Goal: Information Seeking & Learning: Learn about a topic

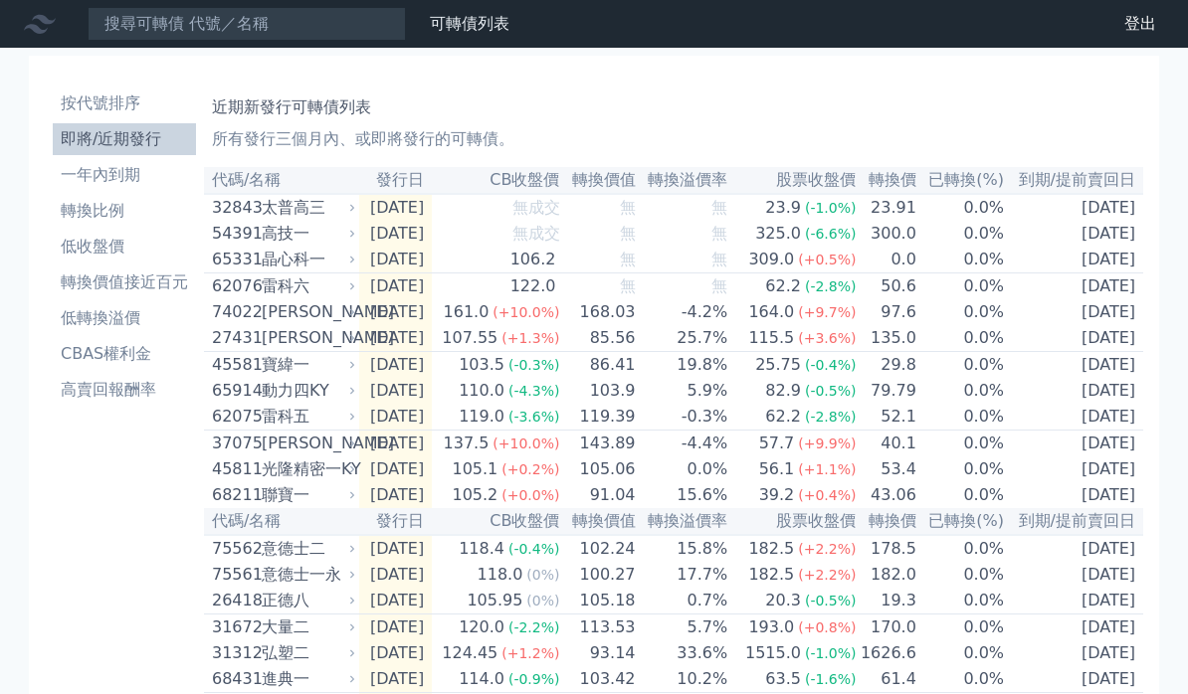
click at [707, 241] on td "無" at bounding box center [683, 234] width 93 height 26
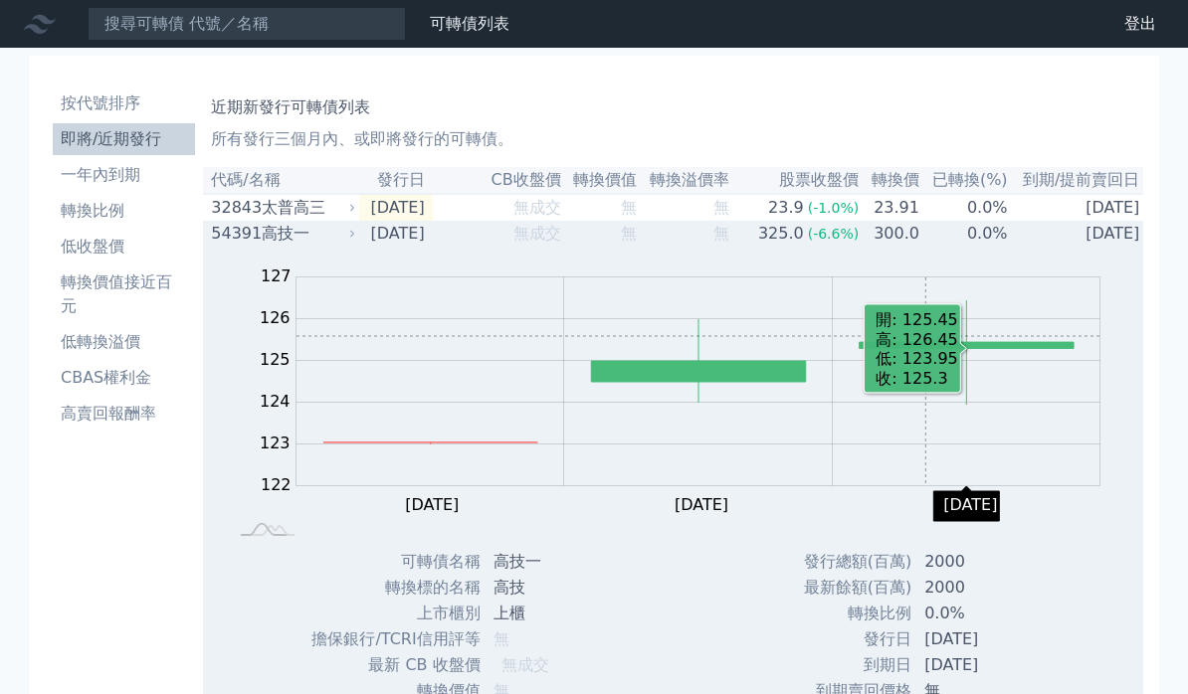
click at [855, 242] on span "(-6.6%)" at bounding box center [834, 234] width 52 height 16
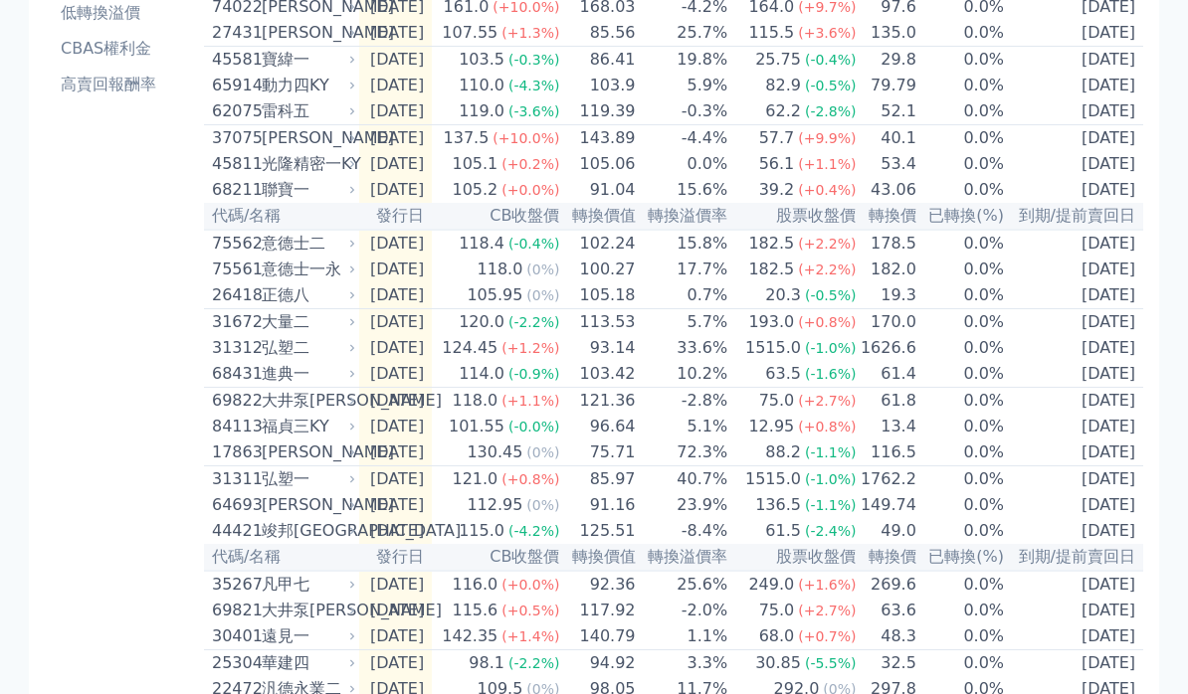
scroll to position [304, 0]
click at [661, 545] on td "-8.4%" at bounding box center [683, 532] width 93 height 26
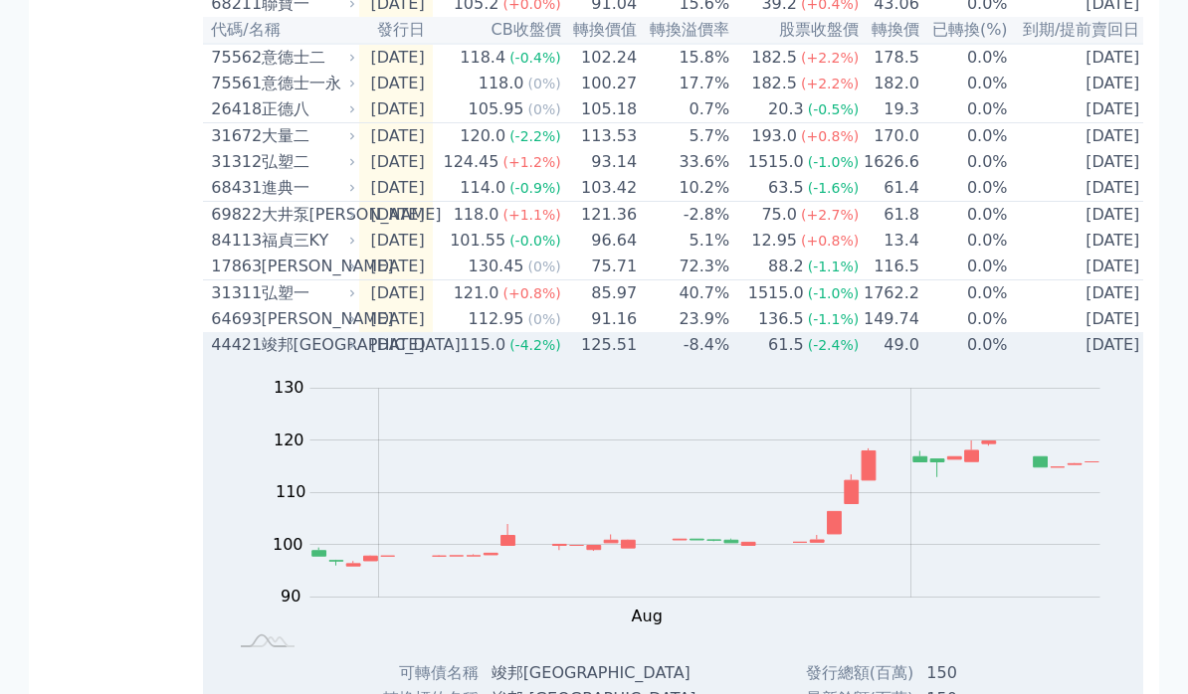
scroll to position [481, 0]
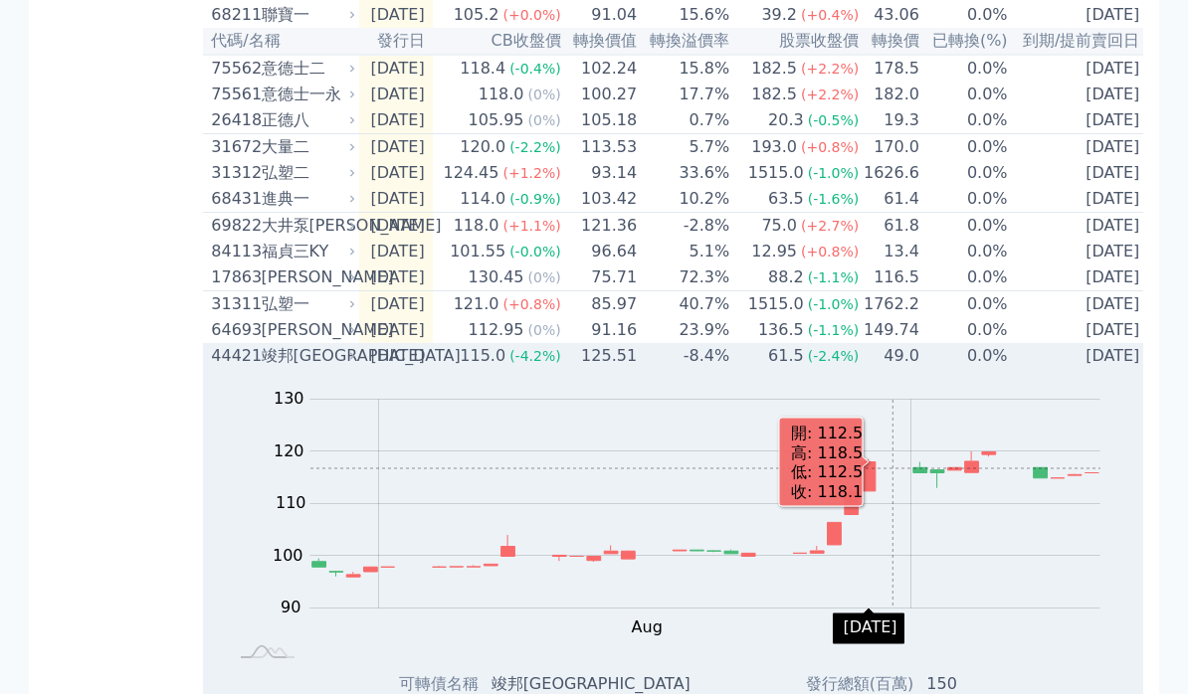
click at [870, 369] on td "49.0" at bounding box center [890, 356] width 61 height 26
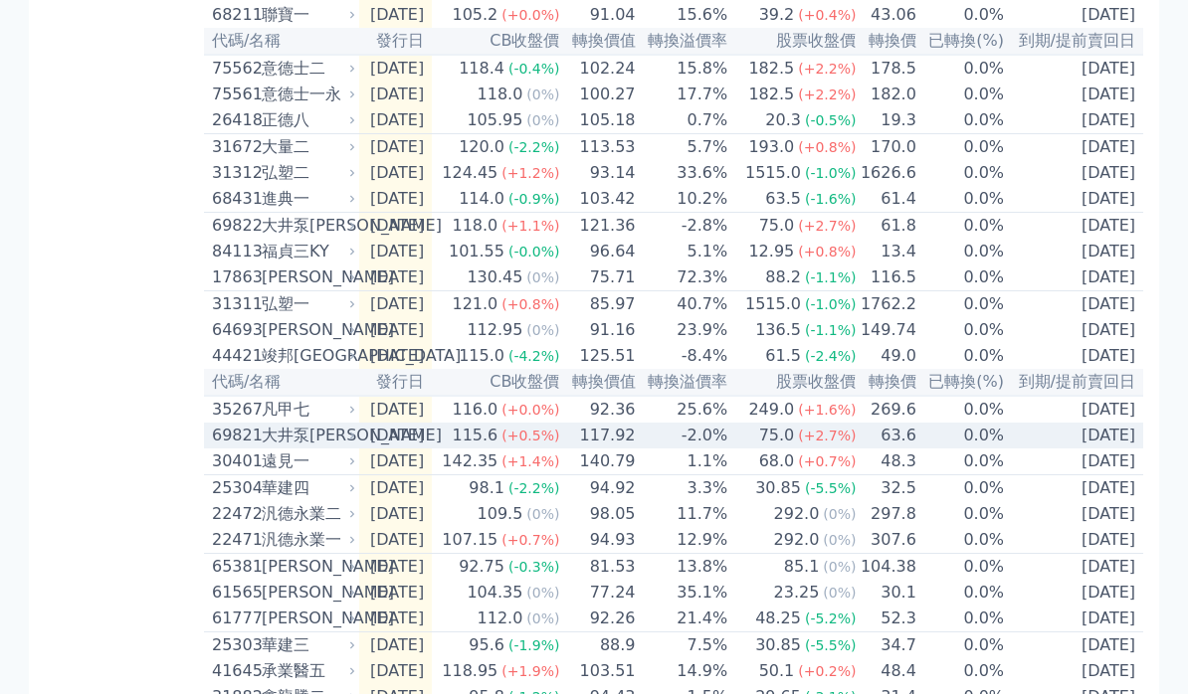
click at [637, 449] on td "117.92" at bounding box center [599, 436] width 76 height 26
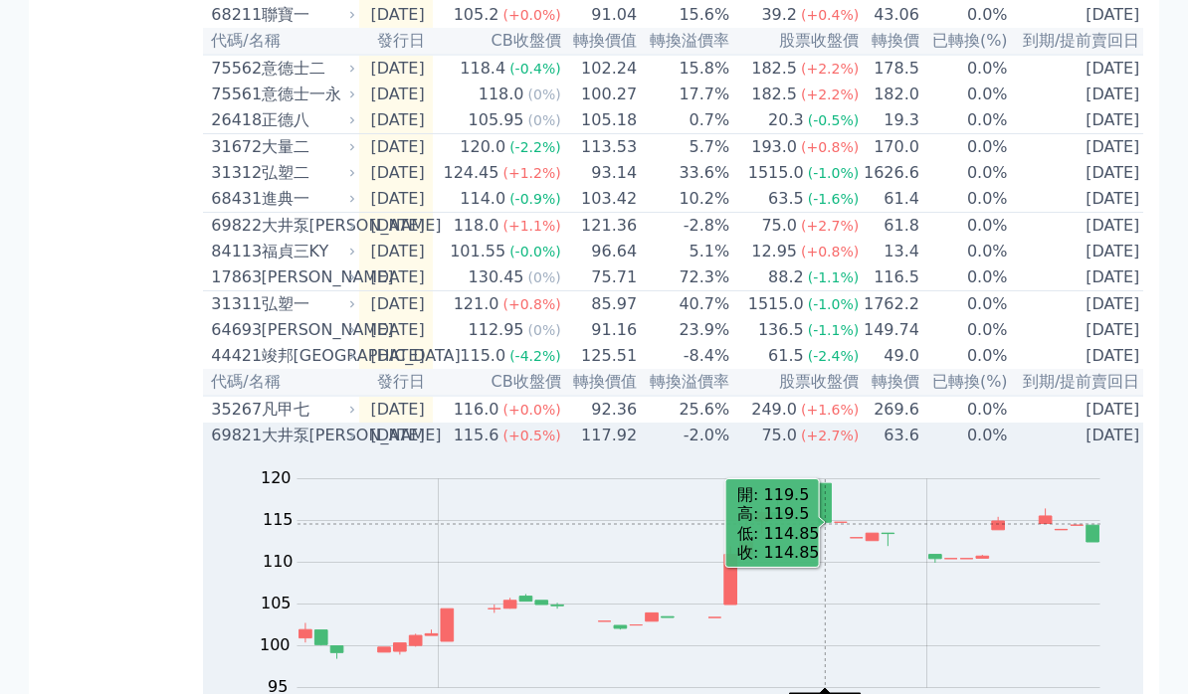
click at [730, 449] on td "-2.0%" at bounding box center [684, 436] width 93 height 26
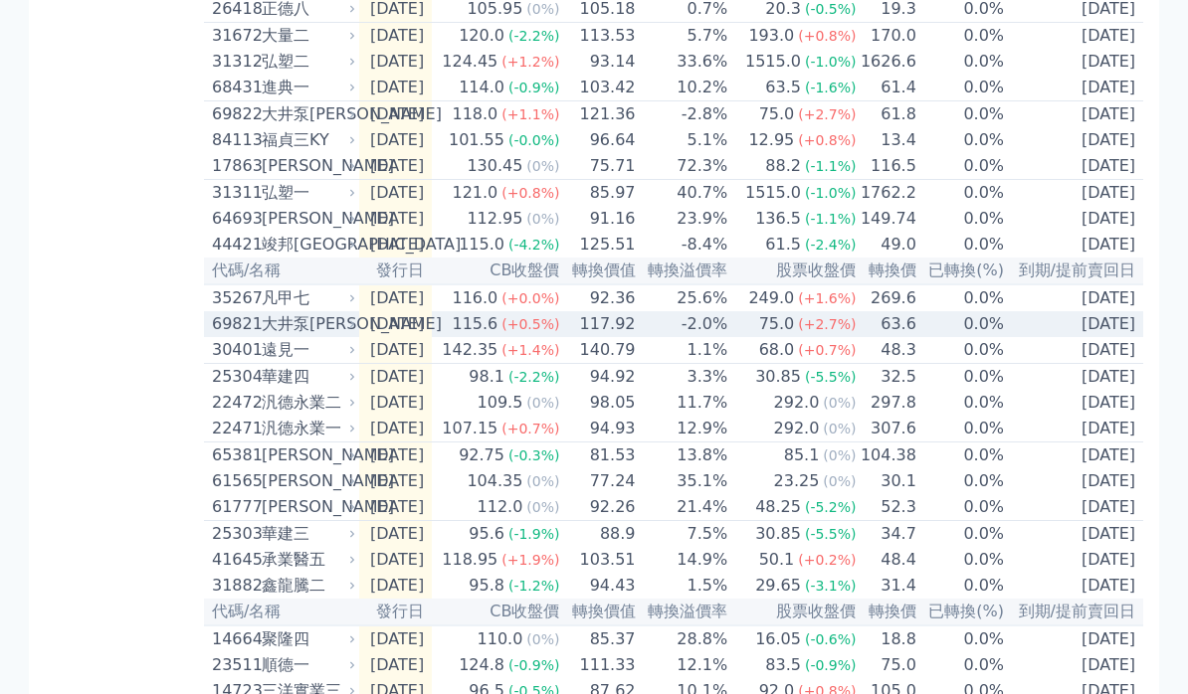
scroll to position [607, 0]
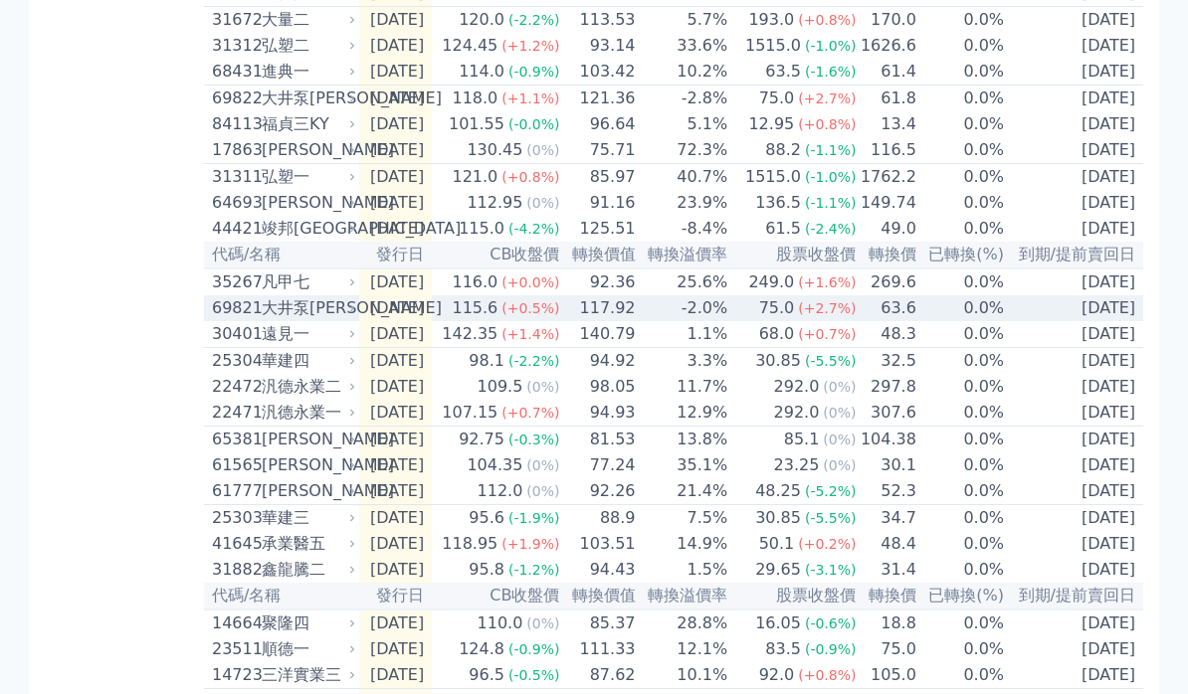
click at [637, 558] on td "103.51" at bounding box center [599, 545] width 76 height 26
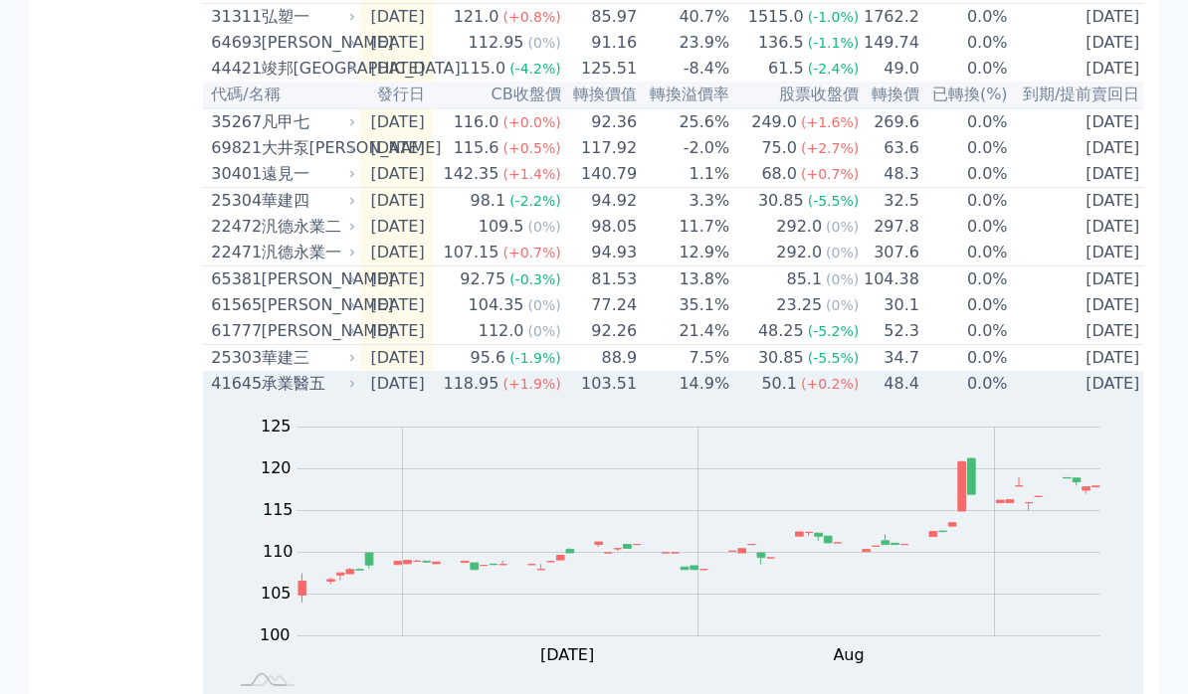
scroll to position [767, 0]
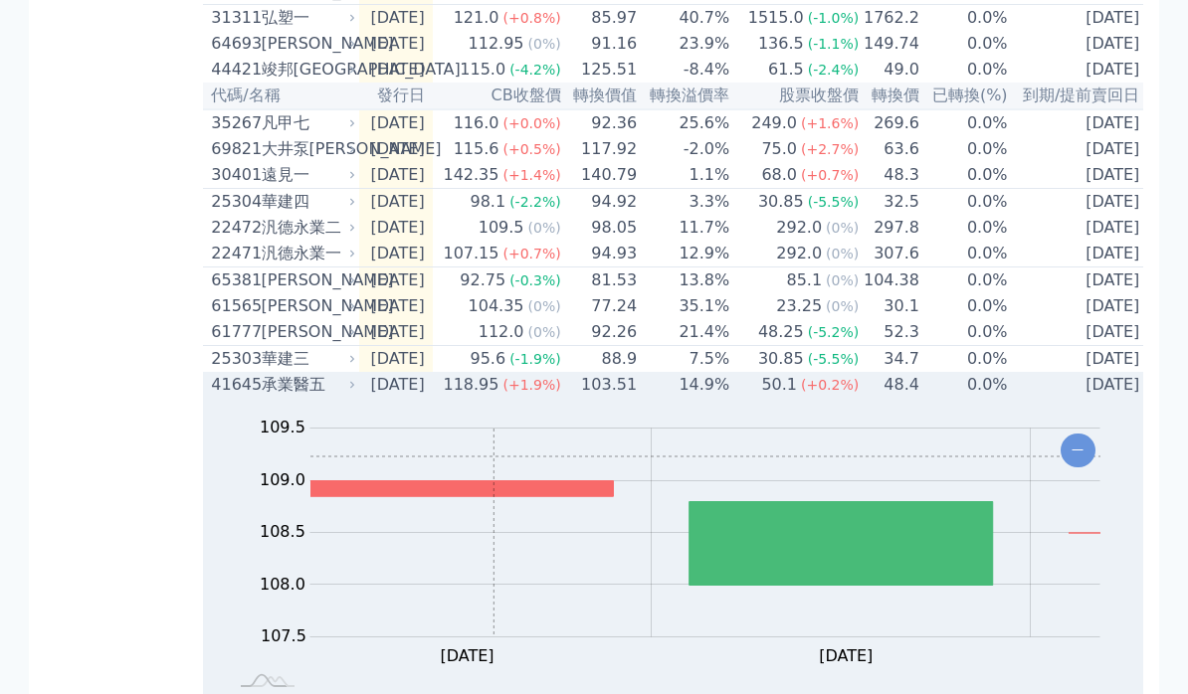
click at [544, 393] on span "(+1.9%)" at bounding box center [531, 385] width 58 height 16
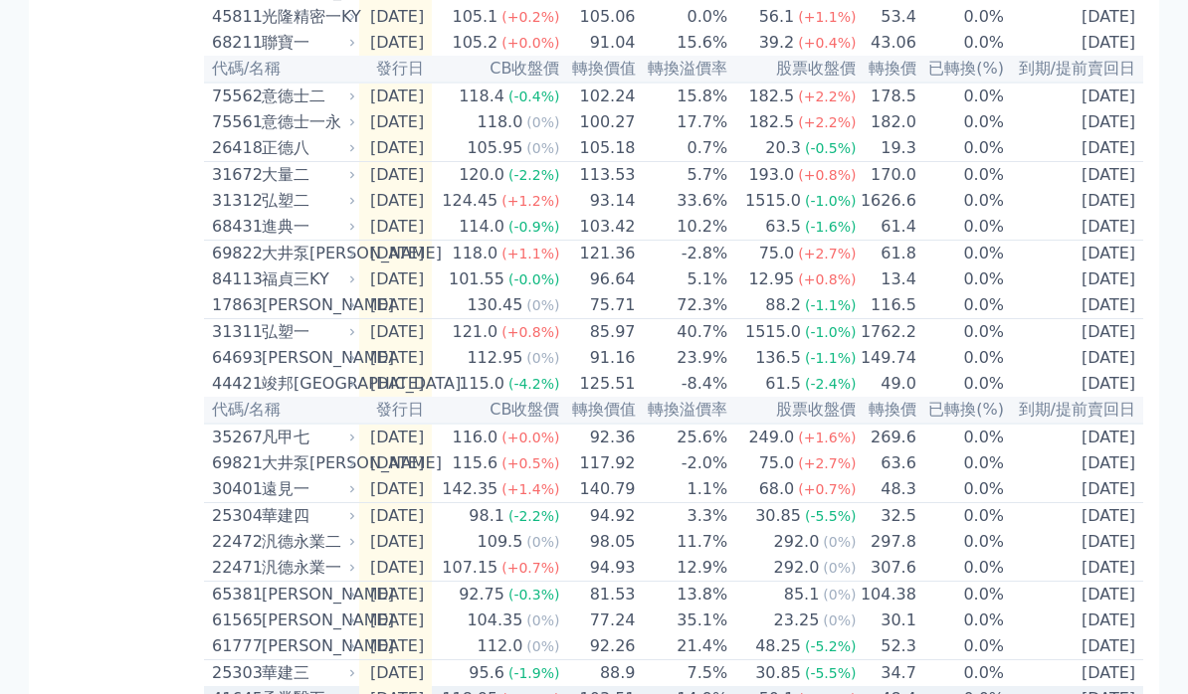
scroll to position [451, 0]
click at [606, 294] on td "96.64" at bounding box center [599, 282] width 76 height 26
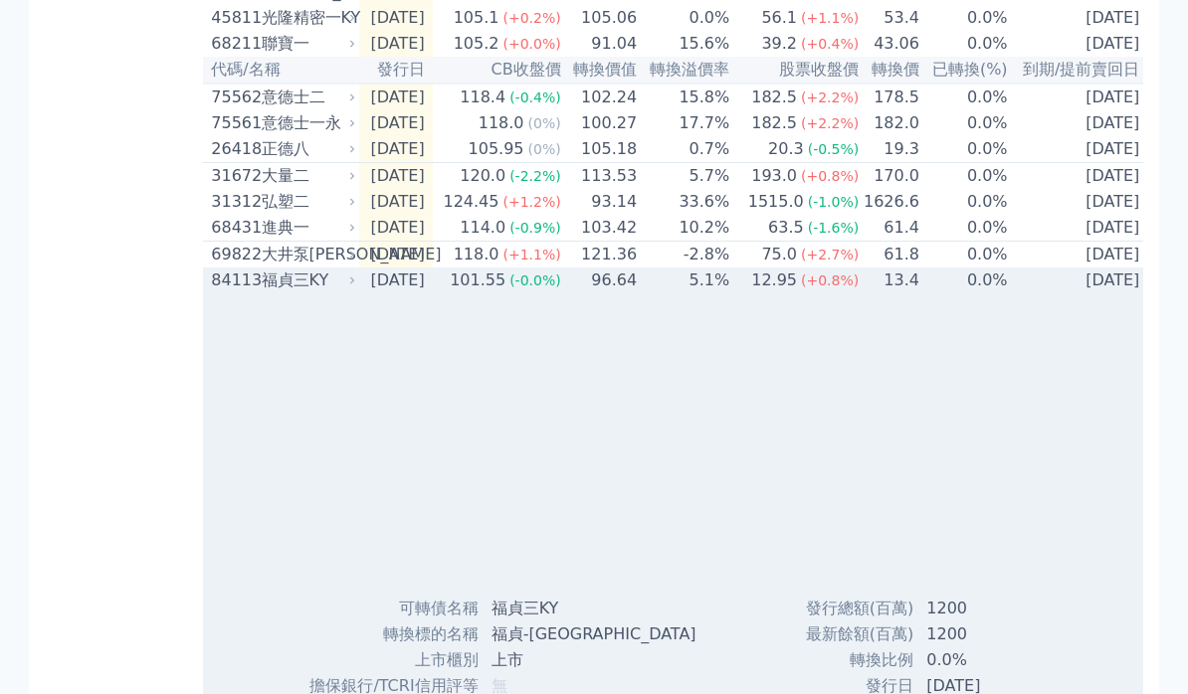
scroll to position [452, 0]
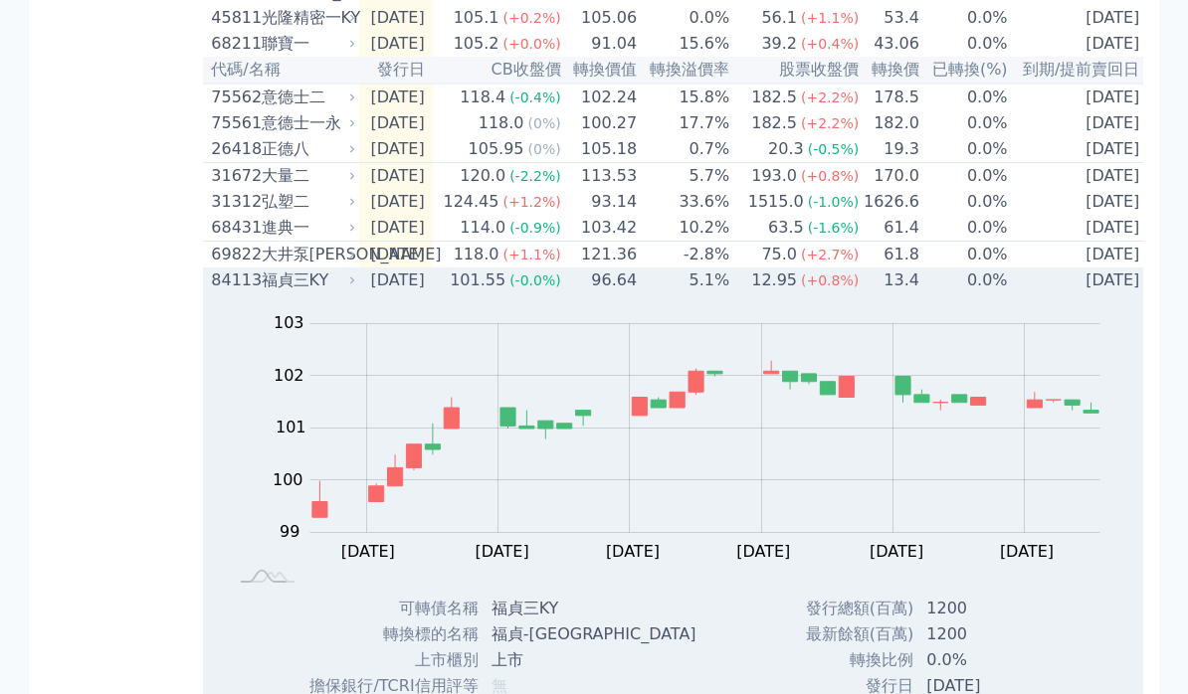
click at [621, 293] on td "96.64" at bounding box center [600, 281] width 76 height 26
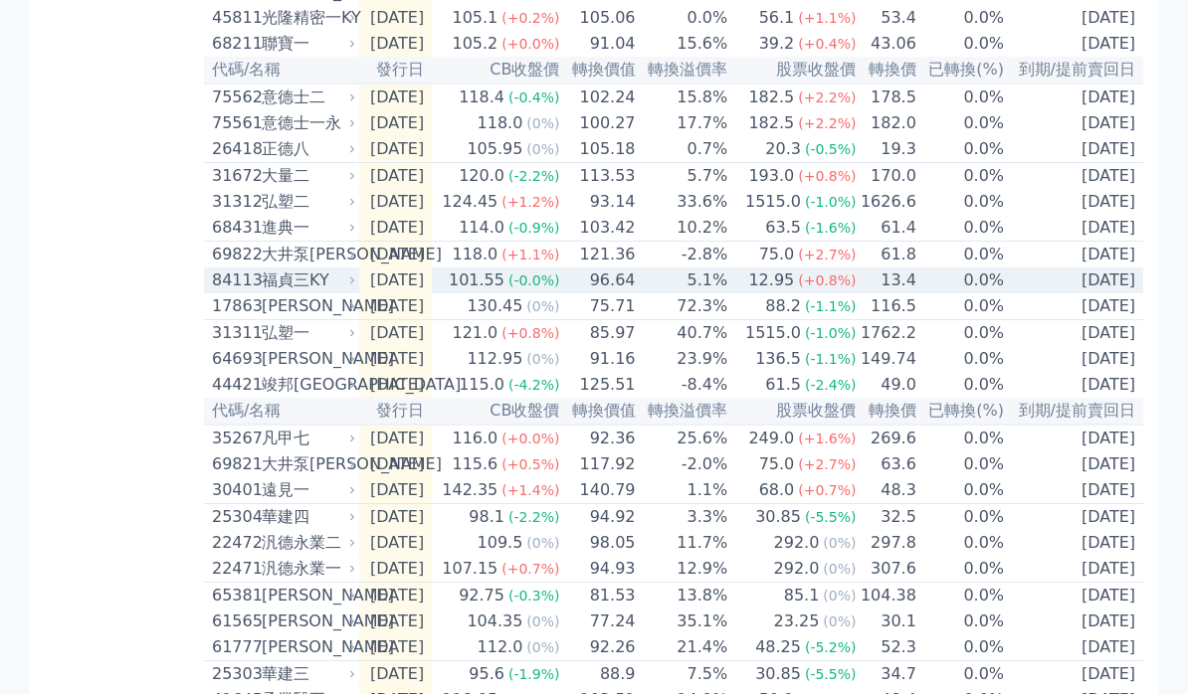
click at [631, 293] on td "96.64" at bounding box center [599, 281] width 76 height 26
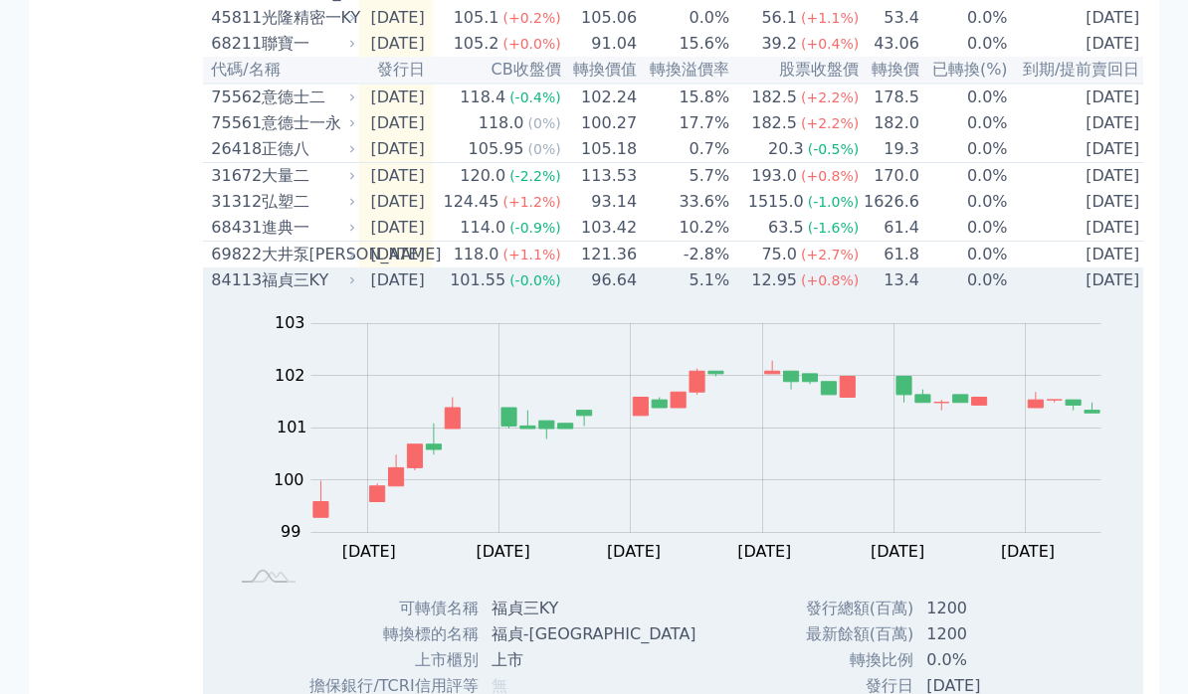
click at [361, 561] on tspan "[DATE]" at bounding box center [368, 551] width 54 height 19
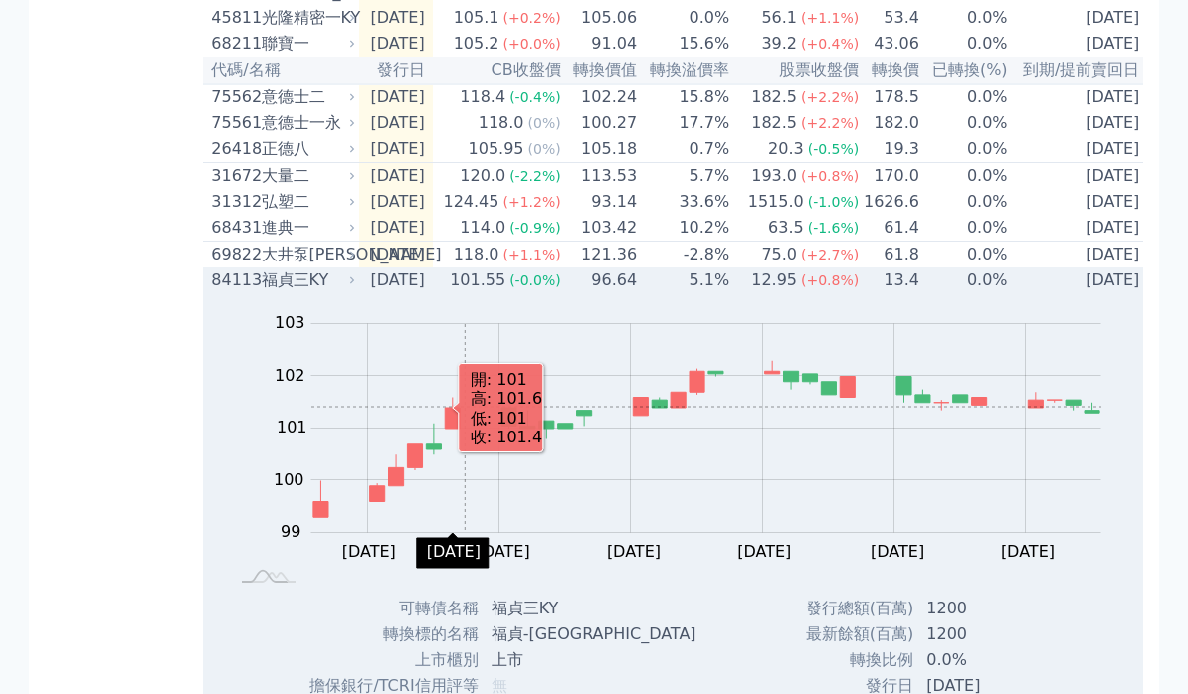
click at [611, 293] on td "96.64" at bounding box center [600, 281] width 76 height 26
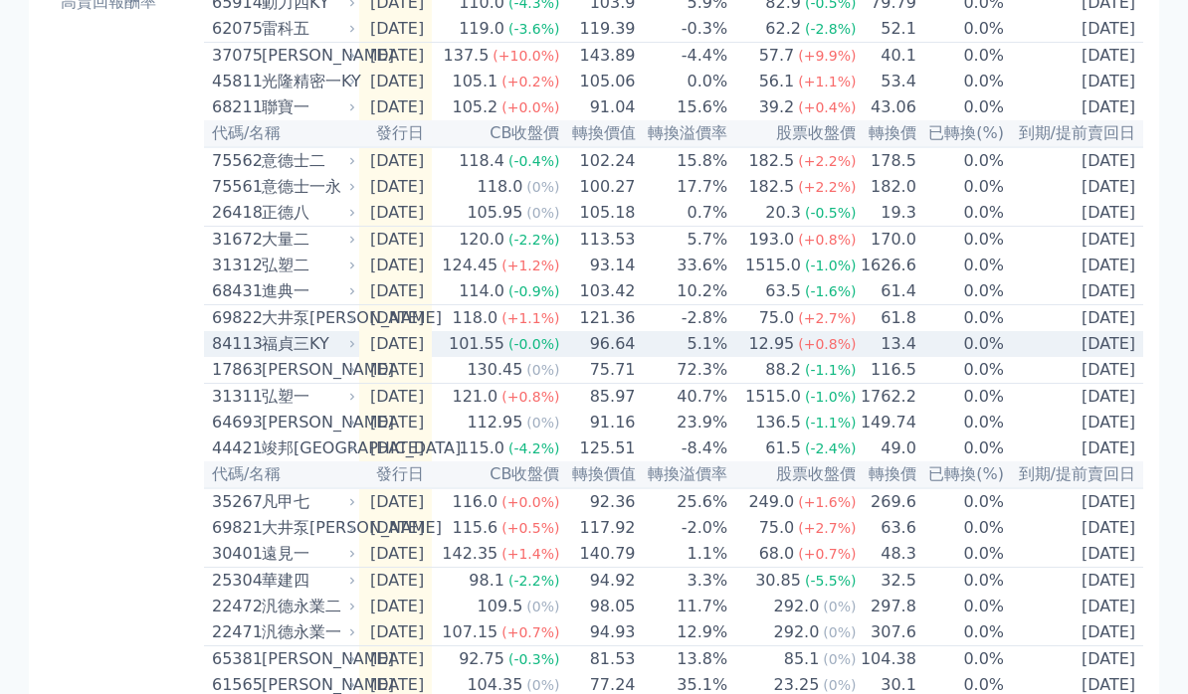
click at [623, 306] on td "103.42" at bounding box center [599, 293] width 76 height 27
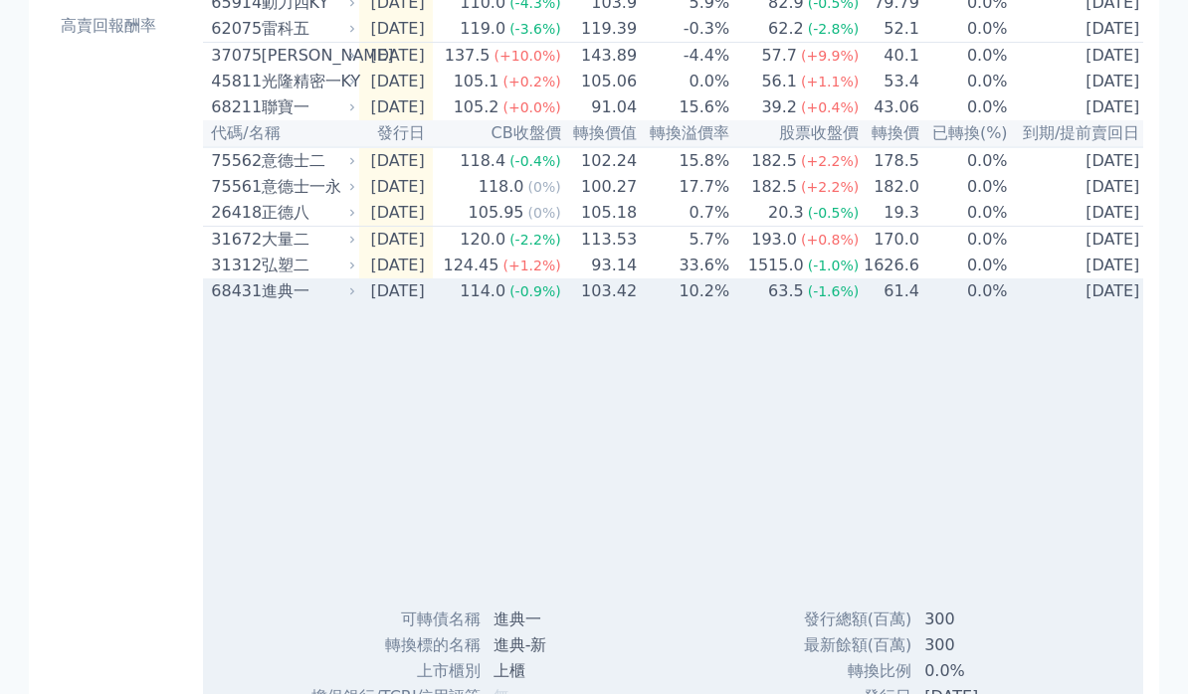
scroll to position [388, 0]
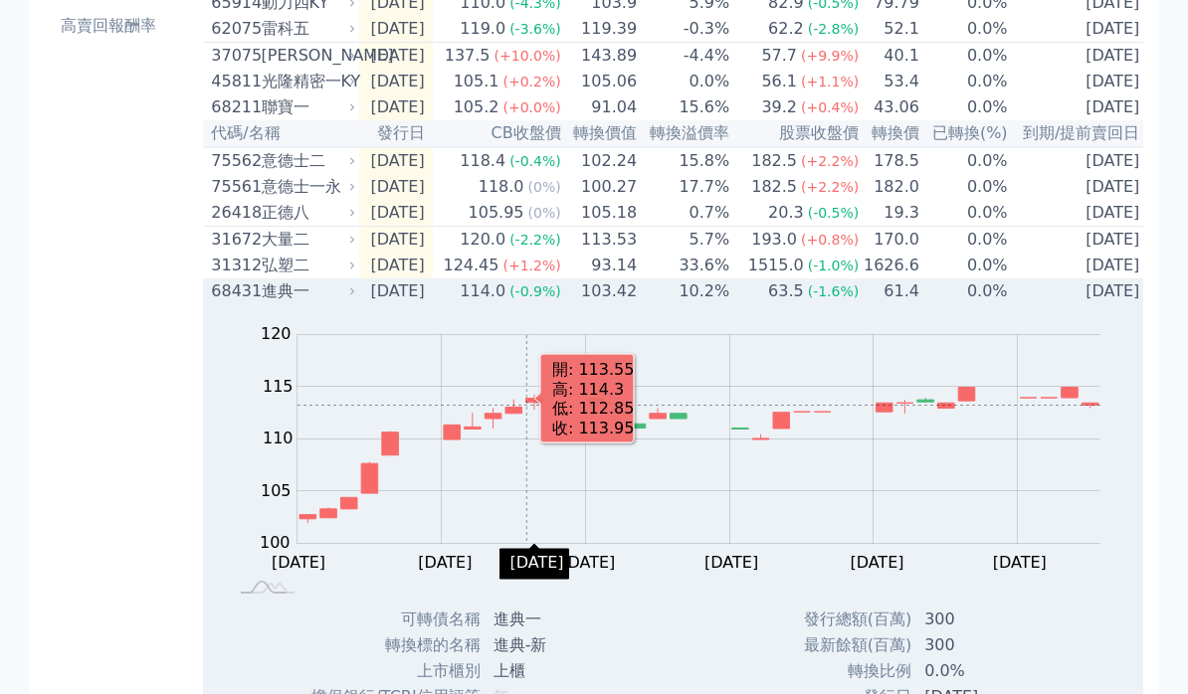
click at [614, 304] on td "103.42" at bounding box center [600, 292] width 76 height 26
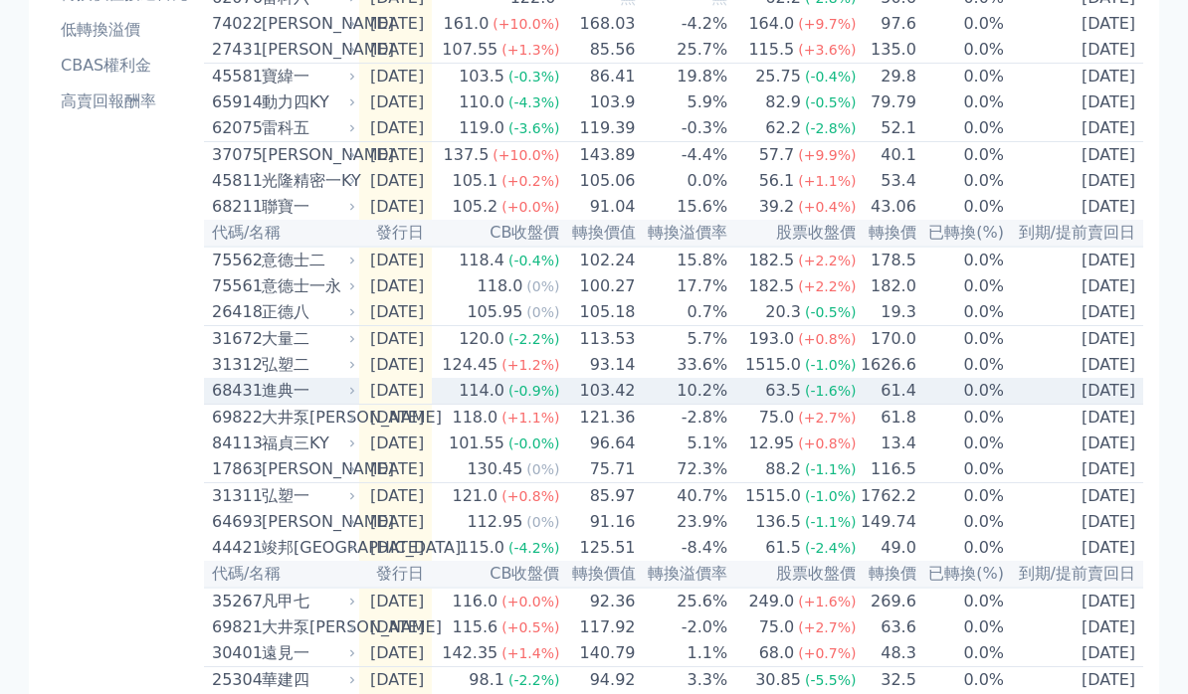
scroll to position [288, 0]
click at [560, 348] on span "(-2.2%)" at bounding box center [534, 340] width 52 height 16
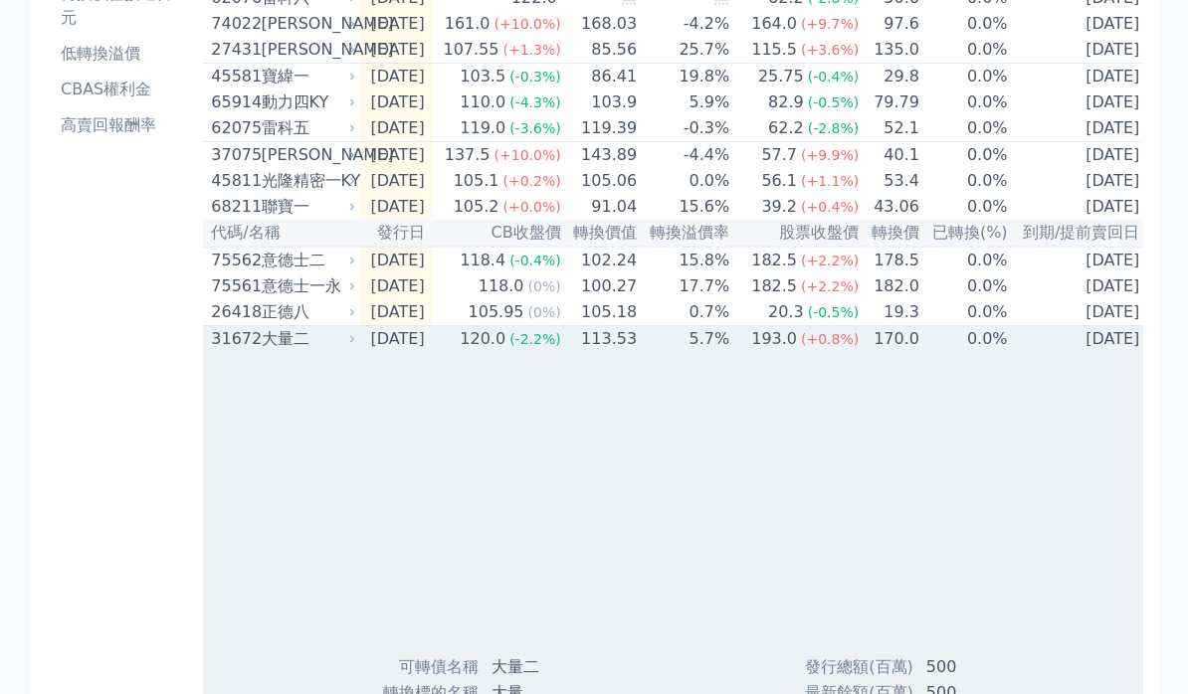
scroll to position [289, 0]
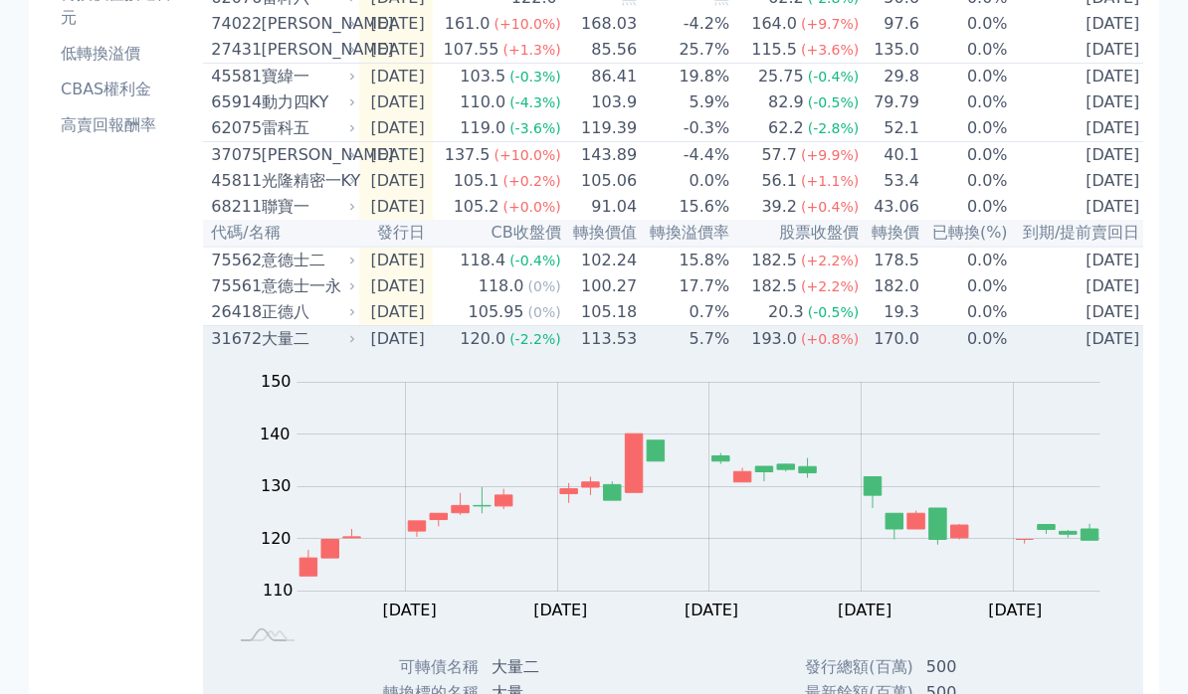
click at [608, 353] on td "113.53" at bounding box center [600, 339] width 76 height 27
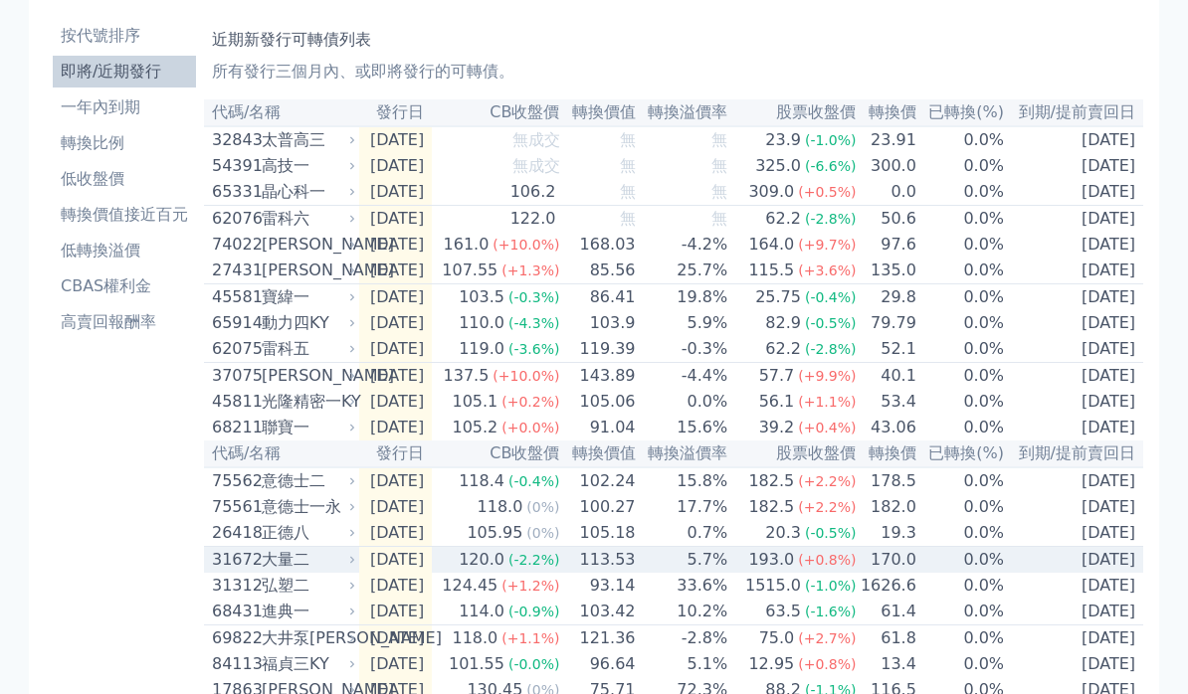
scroll to position [66, 0]
